Goal: Check status: Check status

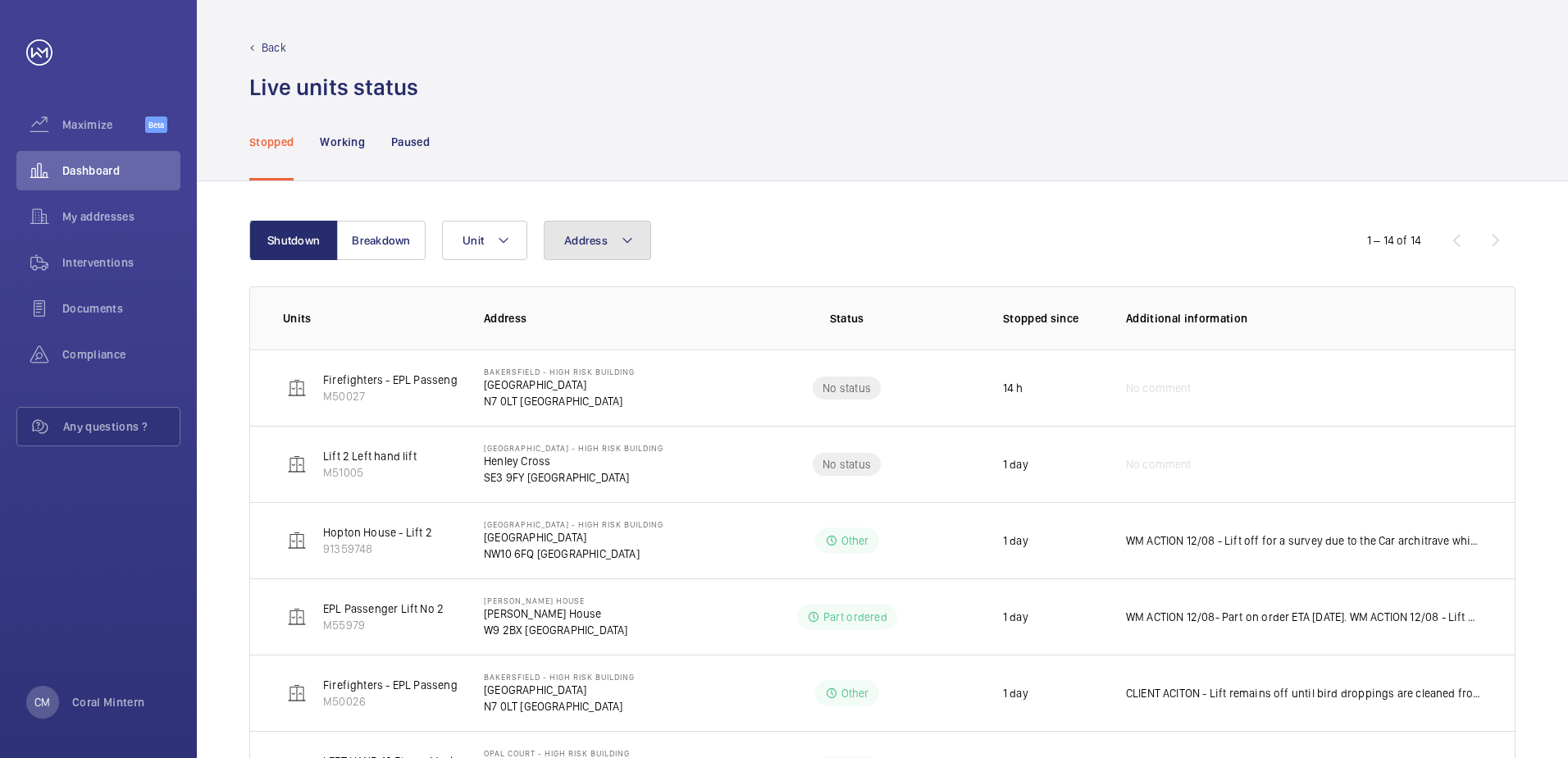
click at [606, 234] on button "Address" at bounding box center [597, 240] width 107 height 39
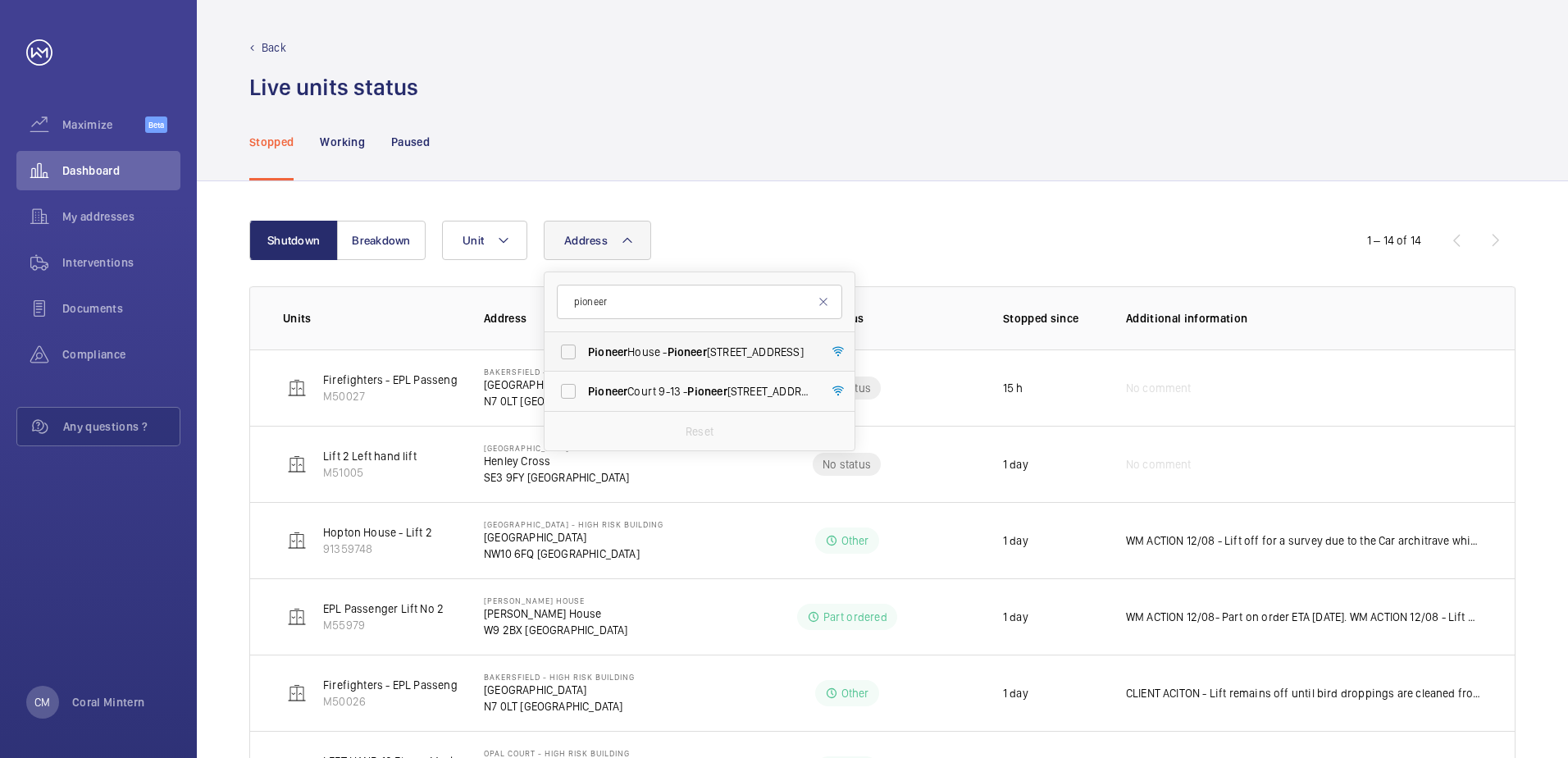
type input "pioneer"
click at [673, 358] on span "Pioneer" at bounding box center [687, 352] width 39 height 13
click at [584, 358] on input "[GEOGRAPHIC_DATA] - [GEOGRAPHIC_DATA]" at bounding box center [568, 352] width 33 height 33
checkbox input "true"
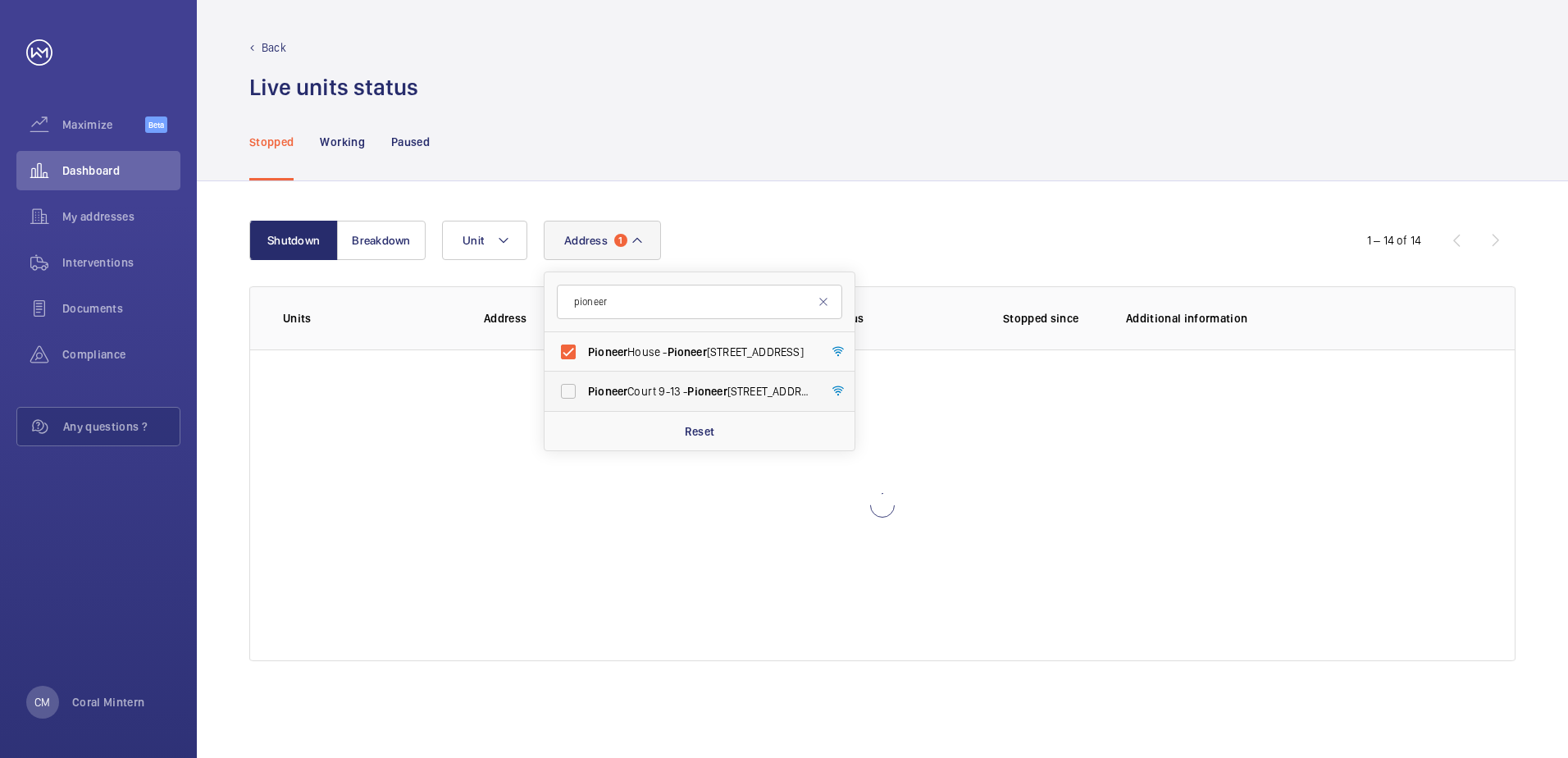
click at [670, 383] on label "Pioneer Court [STREET_ADDRESS]" at bounding box center [687, 391] width 285 height 39
click at [584, 383] on input "Pioneer Court [STREET_ADDRESS]" at bounding box center [568, 391] width 33 height 33
checkbox input "true"
click at [677, 360] on span "[GEOGRAPHIC_DATA] - [GEOGRAPHIC_DATA]" at bounding box center [700, 352] width 226 height 17
click at [584, 360] on input "[GEOGRAPHIC_DATA] - [GEOGRAPHIC_DATA]" at bounding box center [568, 352] width 33 height 33
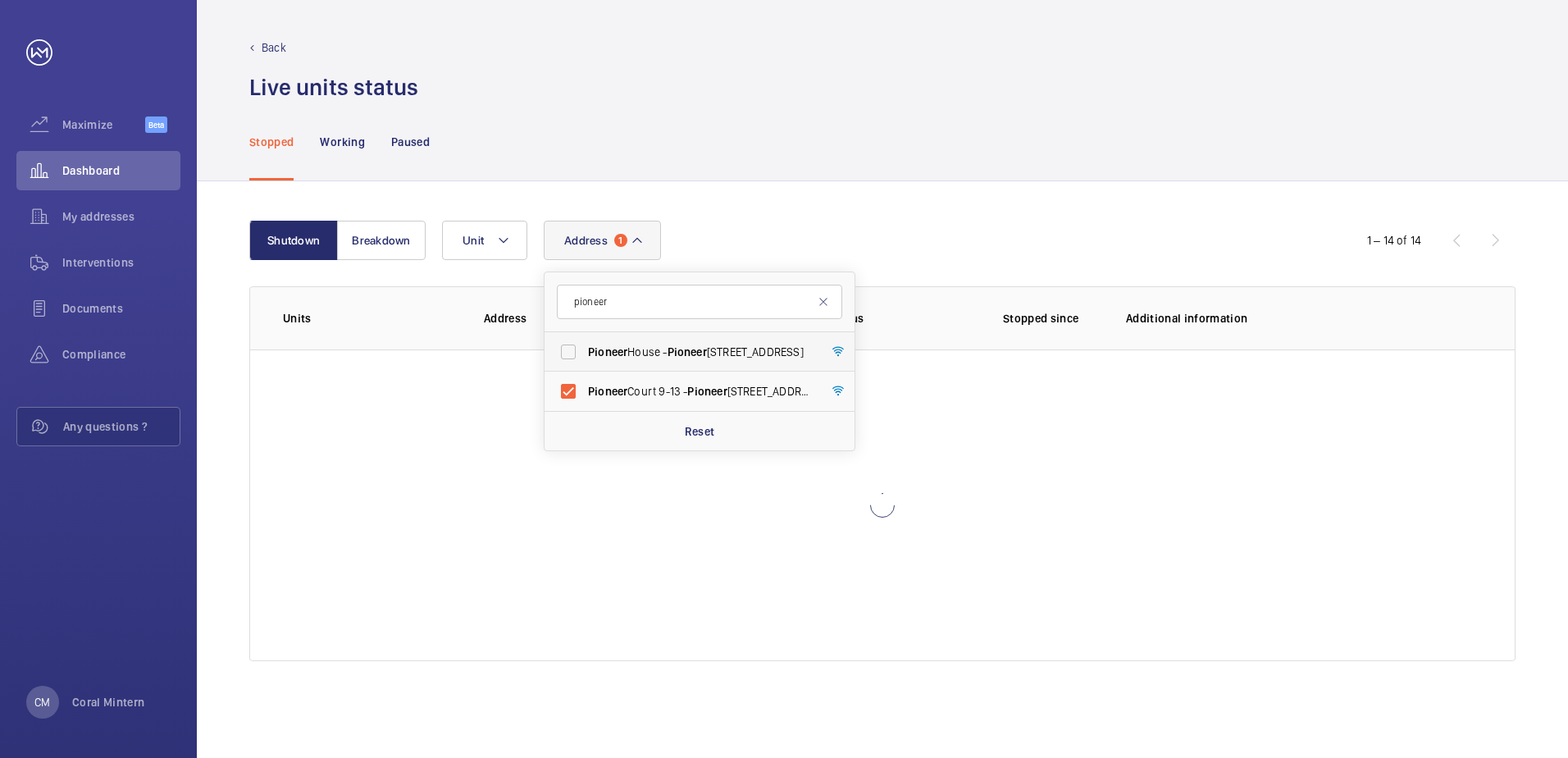
click at [734, 362] on label "[GEOGRAPHIC_DATA] - [GEOGRAPHIC_DATA]" at bounding box center [687, 352] width 285 height 39
click at [584, 362] on input "[GEOGRAPHIC_DATA] - [GEOGRAPHIC_DATA]" at bounding box center [568, 352] width 33 height 33
click at [708, 362] on label "[GEOGRAPHIC_DATA] - [GEOGRAPHIC_DATA]" at bounding box center [687, 352] width 285 height 39
click at [584, 362] on input "[GEOGRAPHIC_DATA] - [GEOGRAPHIC_DATA]" at bounding box center [568, 352] width 33 height 33
checkbox input "false"
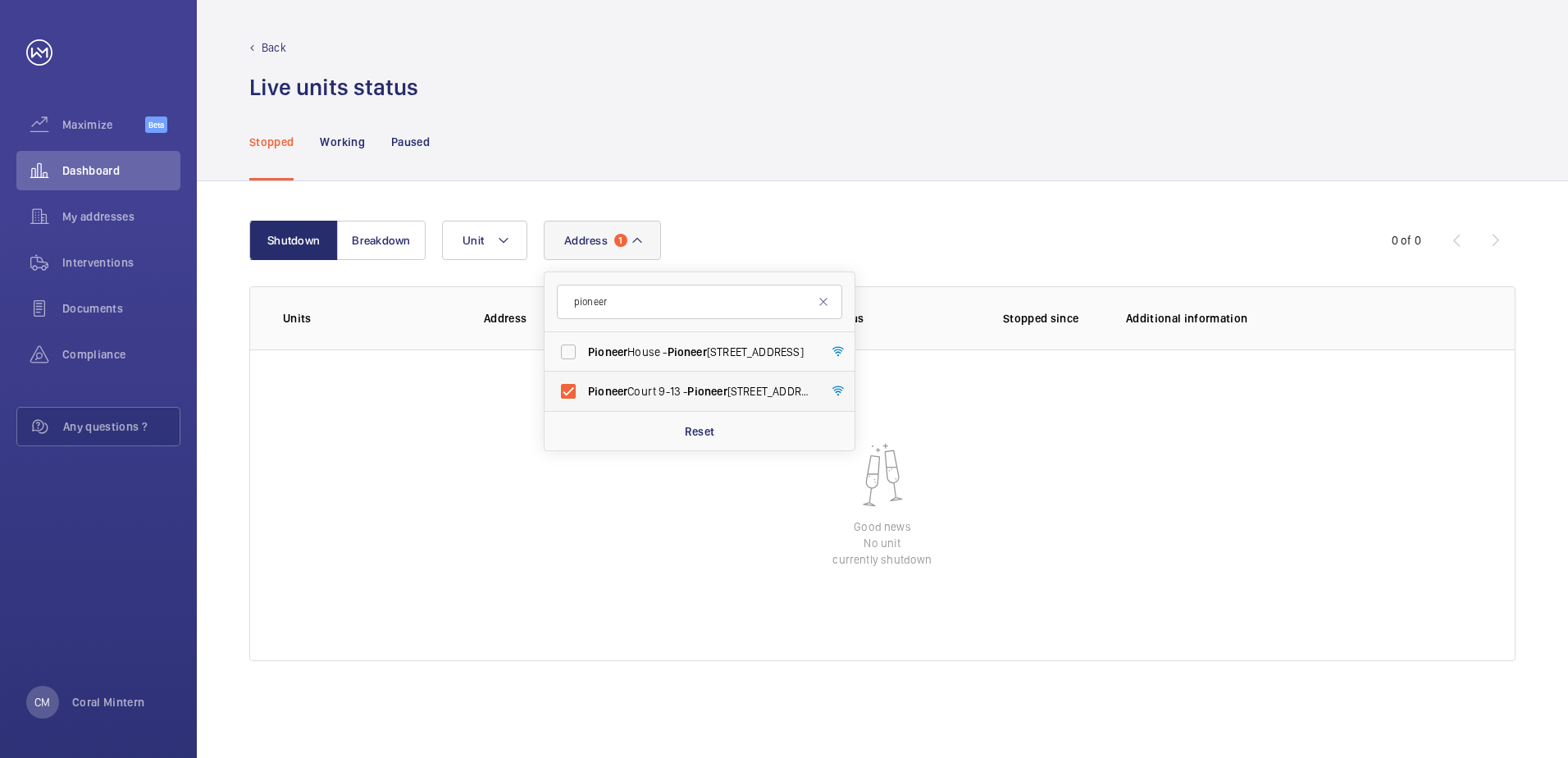
click at [705, 376] on label "Pioneer Court [STREET_ADDRESS]" at bounding box center [687, 391] width 285 height 39
click at [584, 376] on input "Pioneer Court [STREET_ADDRESS]" at bounding box center [568, 391] width 33 height 33
checkbox input "false"
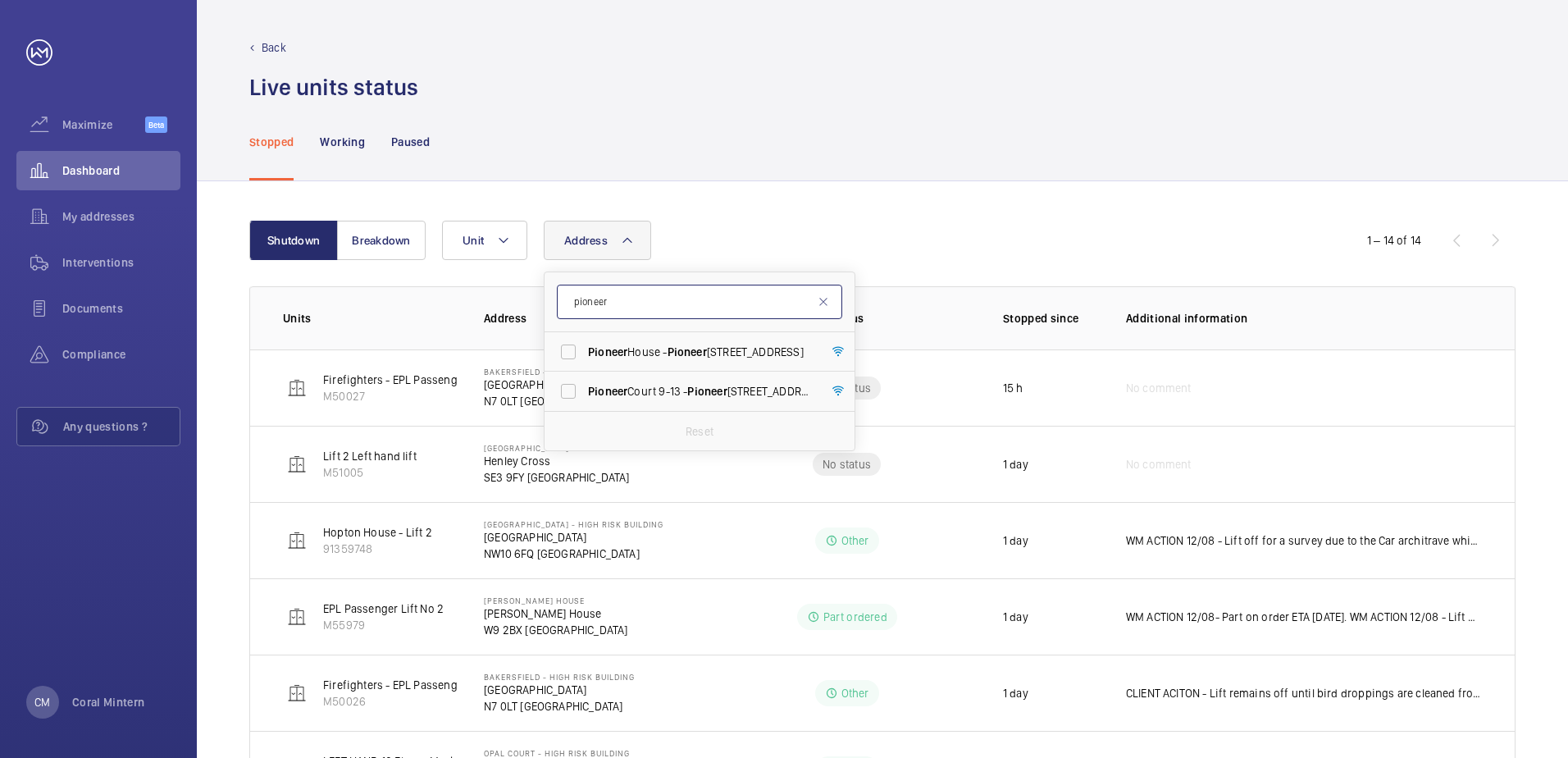
click at [674, 299] on input "pioneer" at bounding box center [699, 301] width 285 height 35
click at [614, 292] on input "pioneer" at bounding box center [699, 301] width 285 height 35
type input "[PERSON_NAME] house"
click at [982, 357] on span "House" at bounding box center [999, 352] width 34 height 13
click at [584, 357] on input "[PERSON_NAME] House - [PERSON_NAME][GEOGRAPHIC_DATA]" at bounding box center [568, 352] width 33 height 33
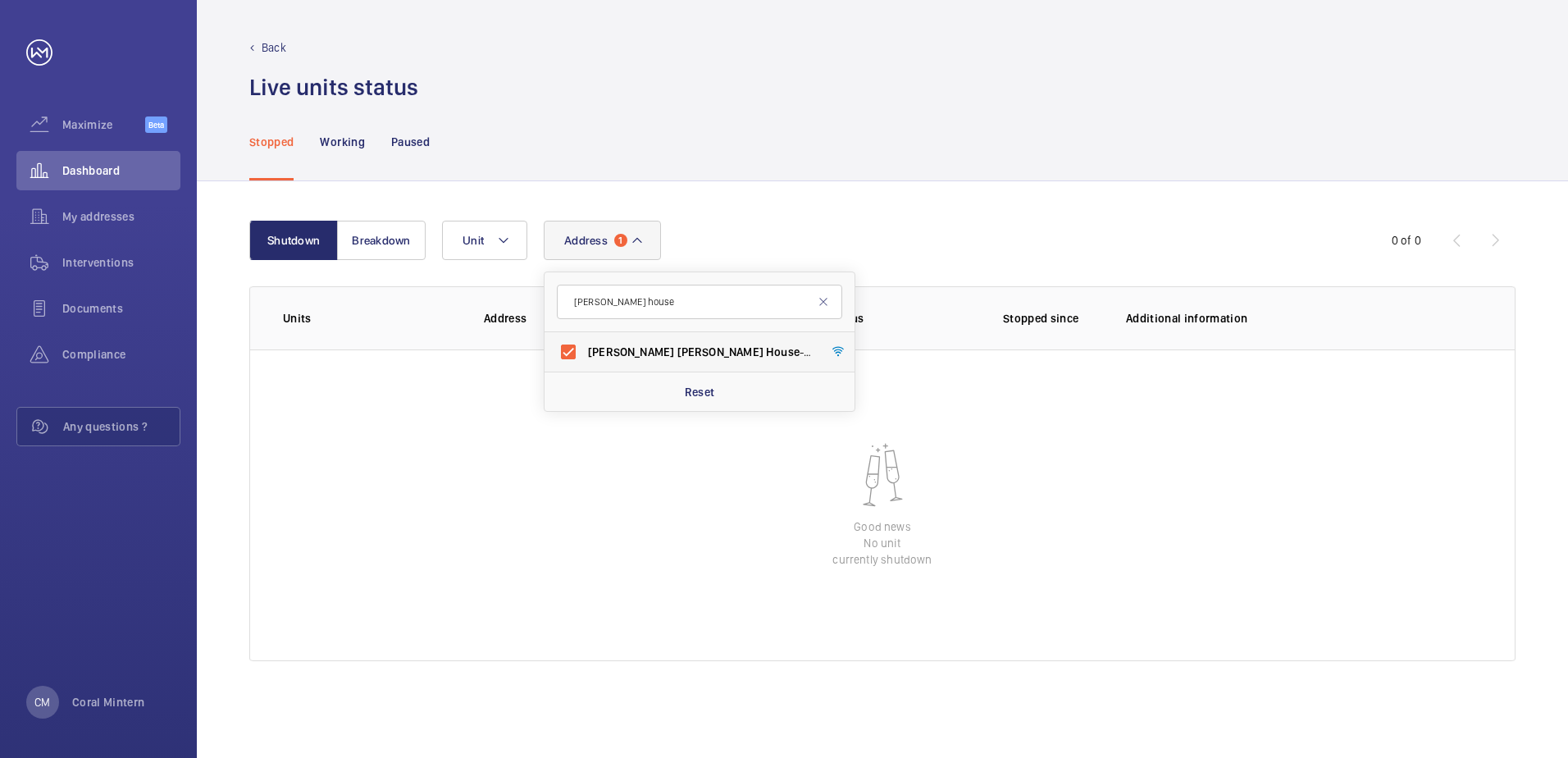
click at [748, 343] on label "[PERSON_NAME] House - [PERSON_NAME][GEOGRAPHIC_DATA]" at bounding box center [687, 352] width 285 height 39
click at [584, 343] on input "[PERSON_NAME] House - [PERSON_NAME][GEOGRAPHIC_DATA]" at bounding box center [568, 352] width 33 height 33
checkbox input "false"
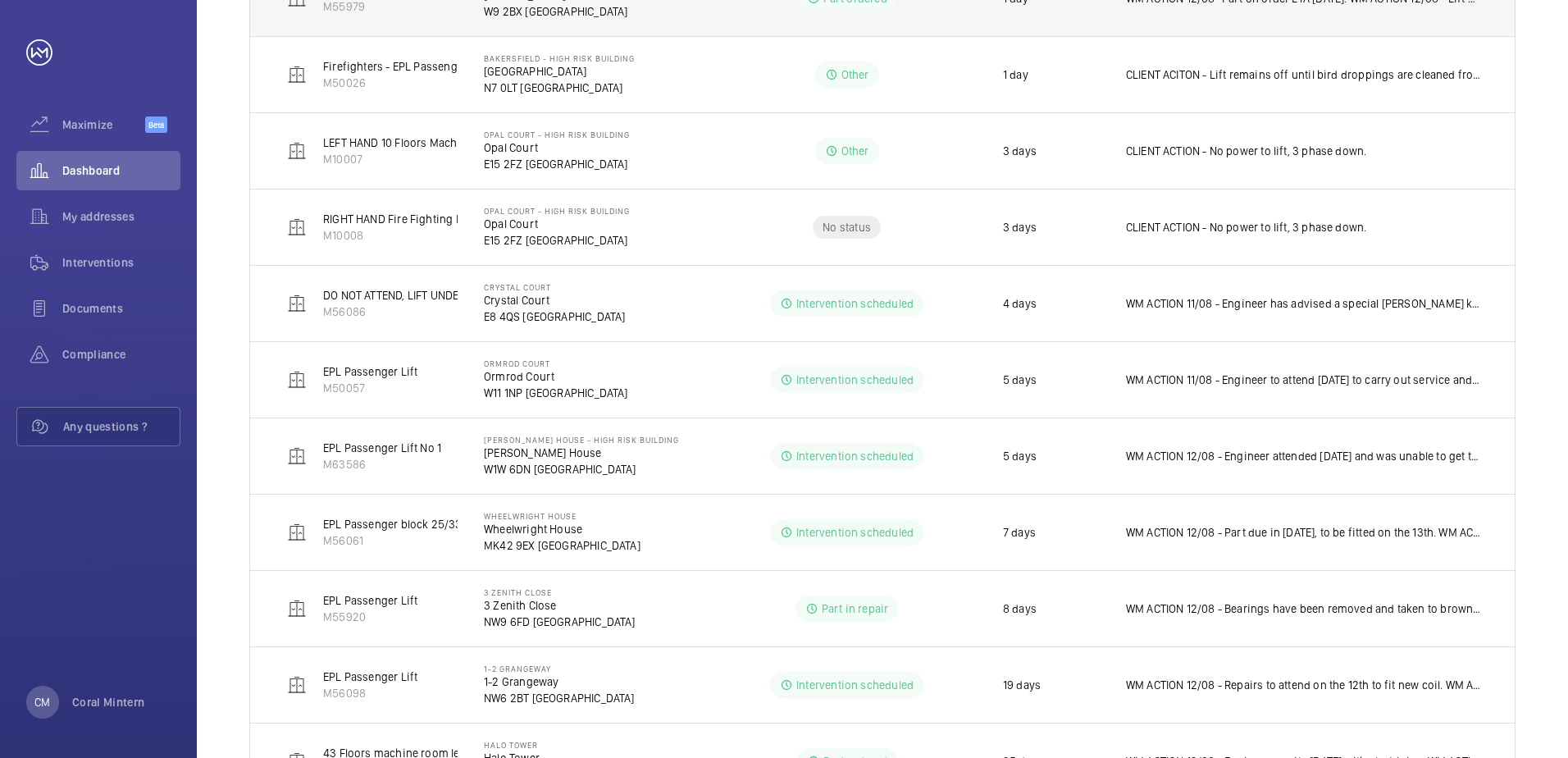
scroll to position [617, 0]
